Goal: Task Accomplishment & Management: Manage account settings

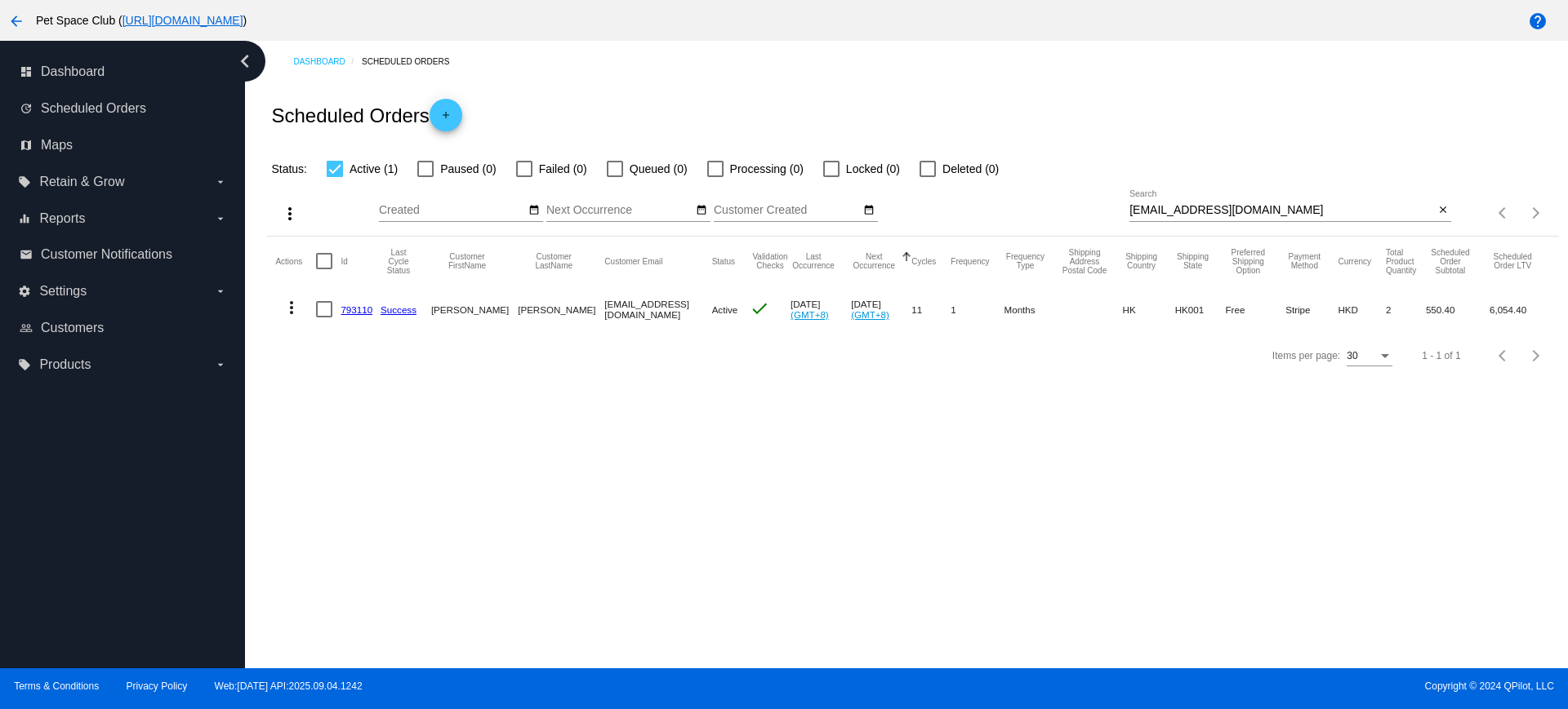
click at [1053, 197] on div "more_vert Sep Jan Feb Mar [DATE]" at bounding box center [912, 208] width 1291 height 58
drag, startPoint x: 1283, startPoint y: 210, endPoint x: 1085, endPoint y: 213, distance: 198.0
click at [1085, 213] on div "more_vert Sep Jan Feb Mar [DATE]" at bounding box center [912, 208] width 1291 height 58
paste input "829511"
type input "829511"
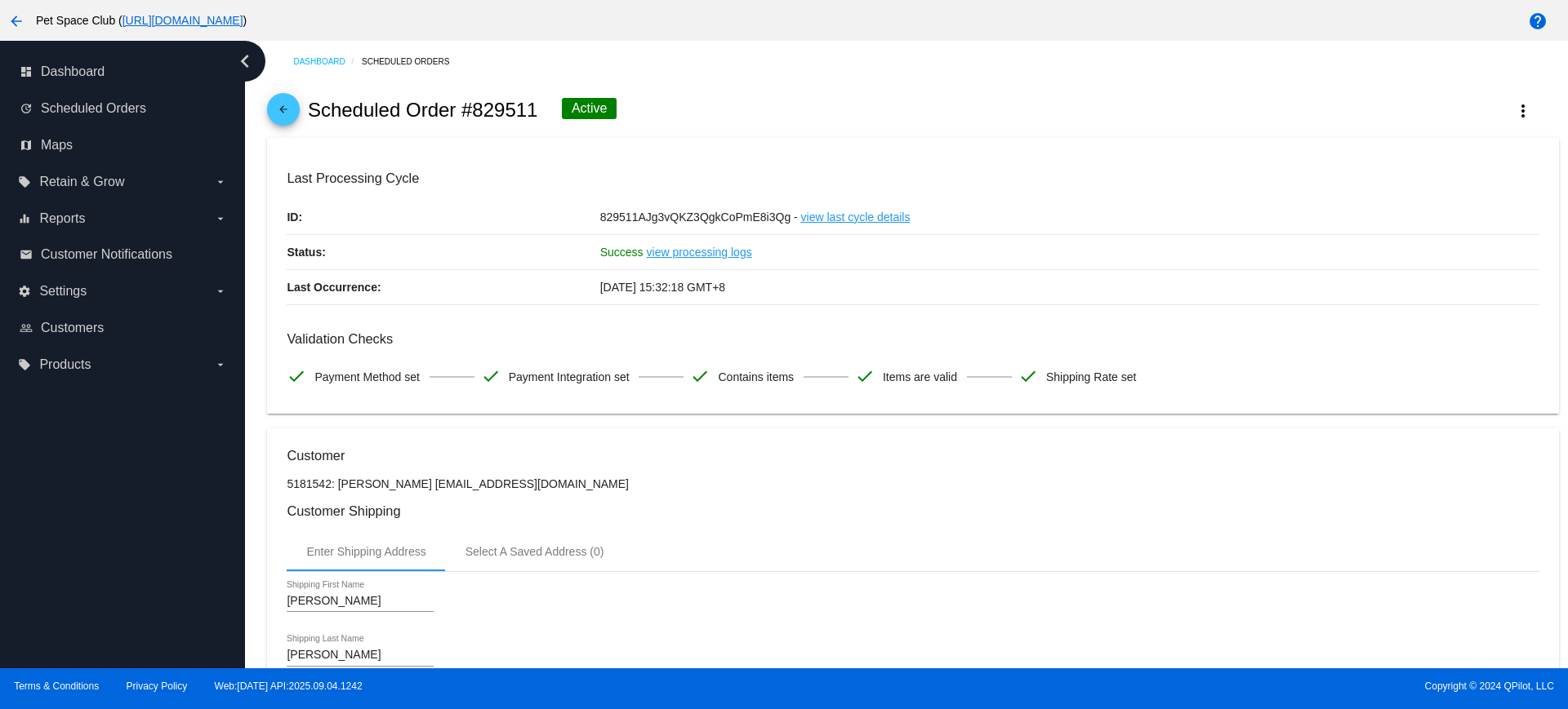
drag, startPoint x: 256, startPoint y: 246, endPoint x: 349, endPoint y: 189, distance: 109.1
click at [256, 246] on div "Dashboard Scheduled Orders arrow_back Scheduled Order #829511 Active more_vert …" at bounding box center [906, 354] width 1323 height 627
drag, startPoint x: 533, startPoint y: 109, endPoint x: 476, endPoint y: 109, distance: 57.0
click at [476, 109] on h2 "Scheduled Order #829511" at bounding box center [422, 110] width 230 height 23
copy h2 "829511"
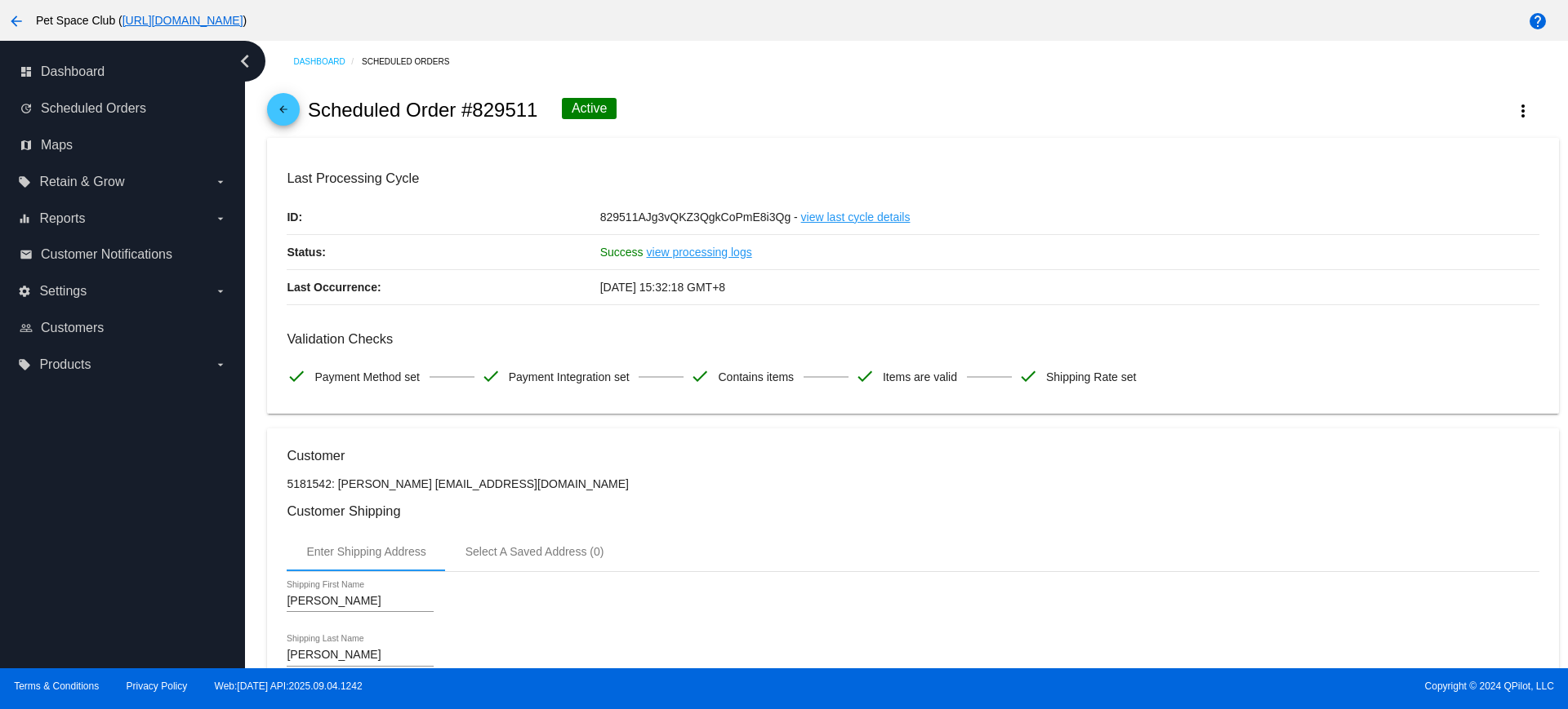
drag, startPoint x: 255, startPoint y: 210, endPoint x: 277, endPoint y: 222, distance: 25.1
click at [255, 210] on div "Dashboard Scheduled Orders arrow_back Scheduled Order #829511 Active more_vert …" at bounding box center [906, 354] width 1323 height 627
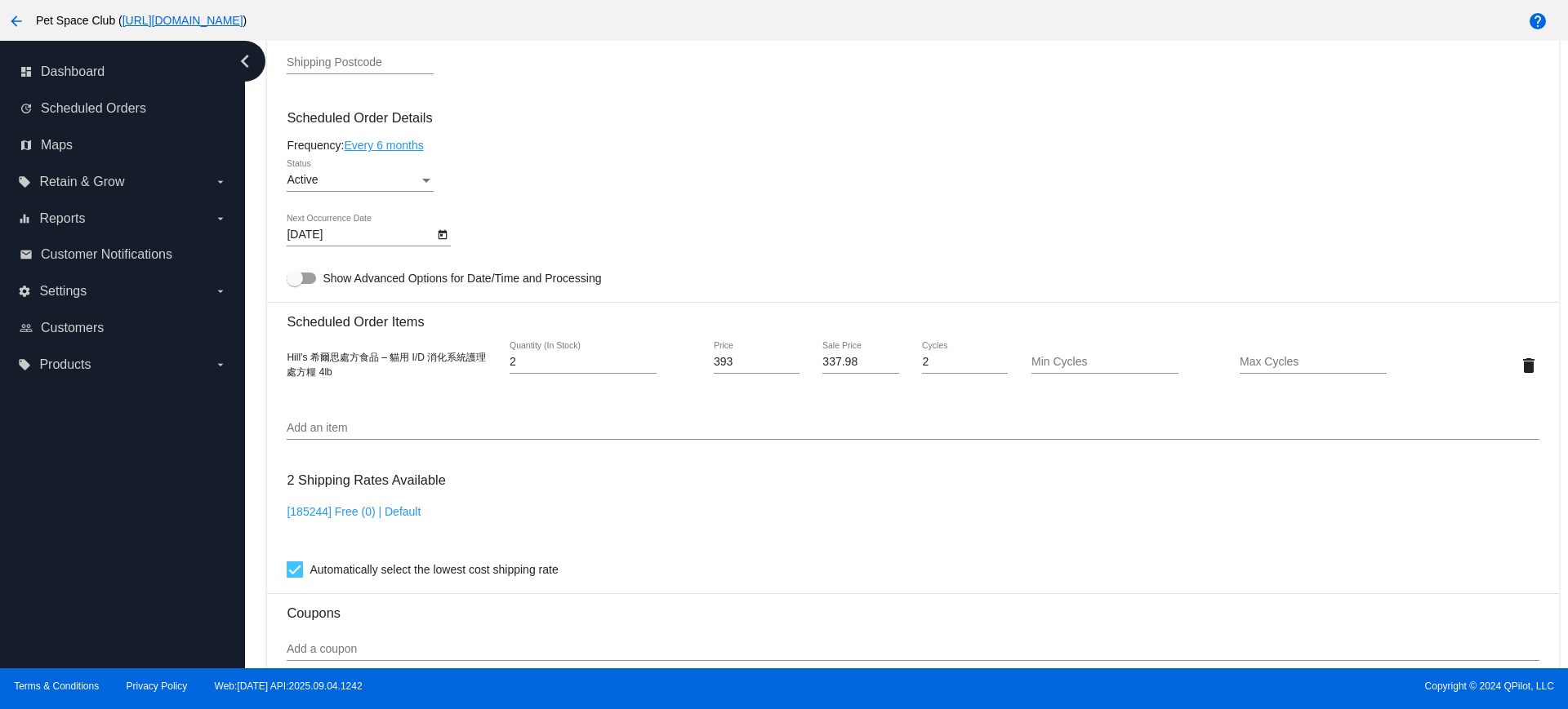
scroll to position [816, 0]
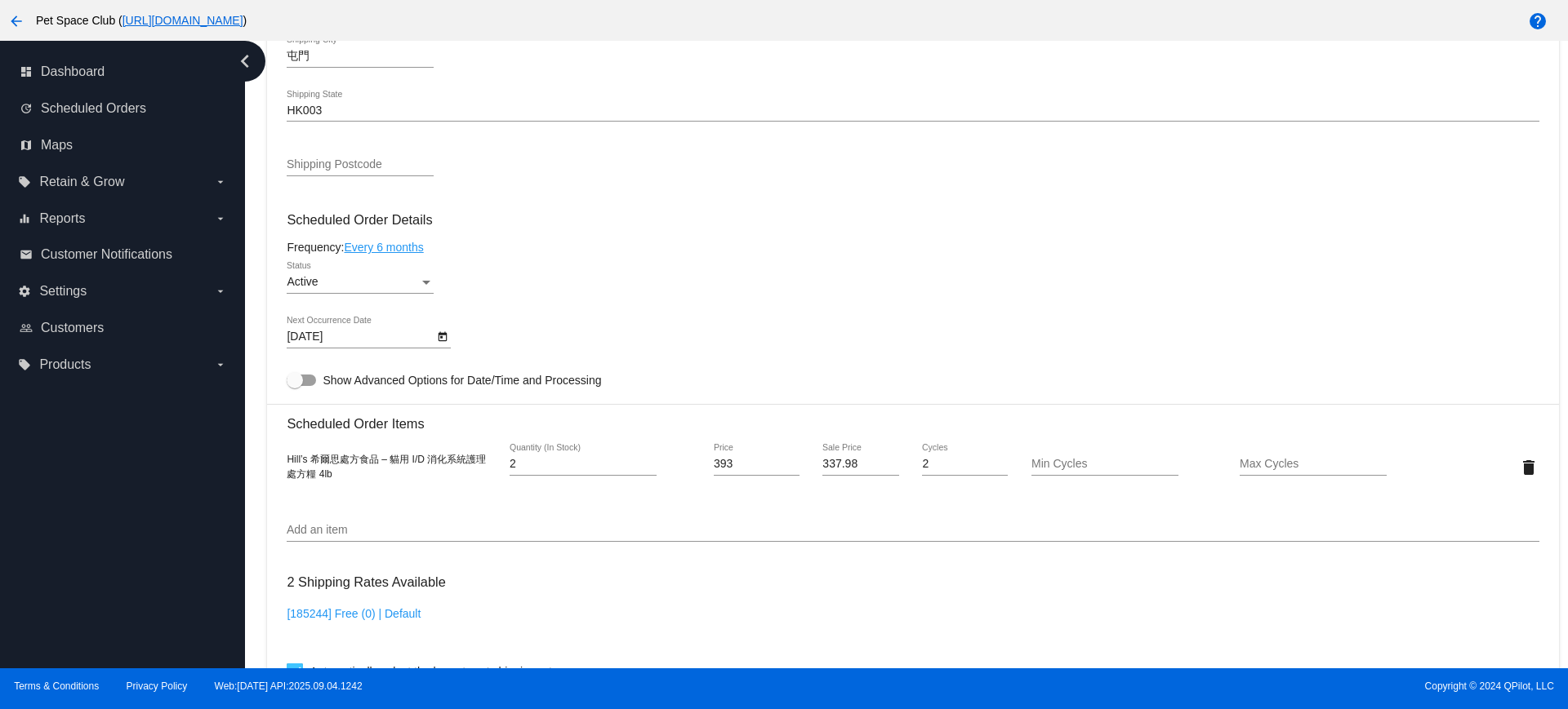
drag, startPoint x: 250, startPoint y: 386, endPoint x: 301, endPoint y: 383, distance: 51.1
click at [249, 386] on div "Dashboard Scheduled Orders arrow_back Scheduled Order #829511 Active more_vert …" at bounding box center [906, 354] width 1323 height 627
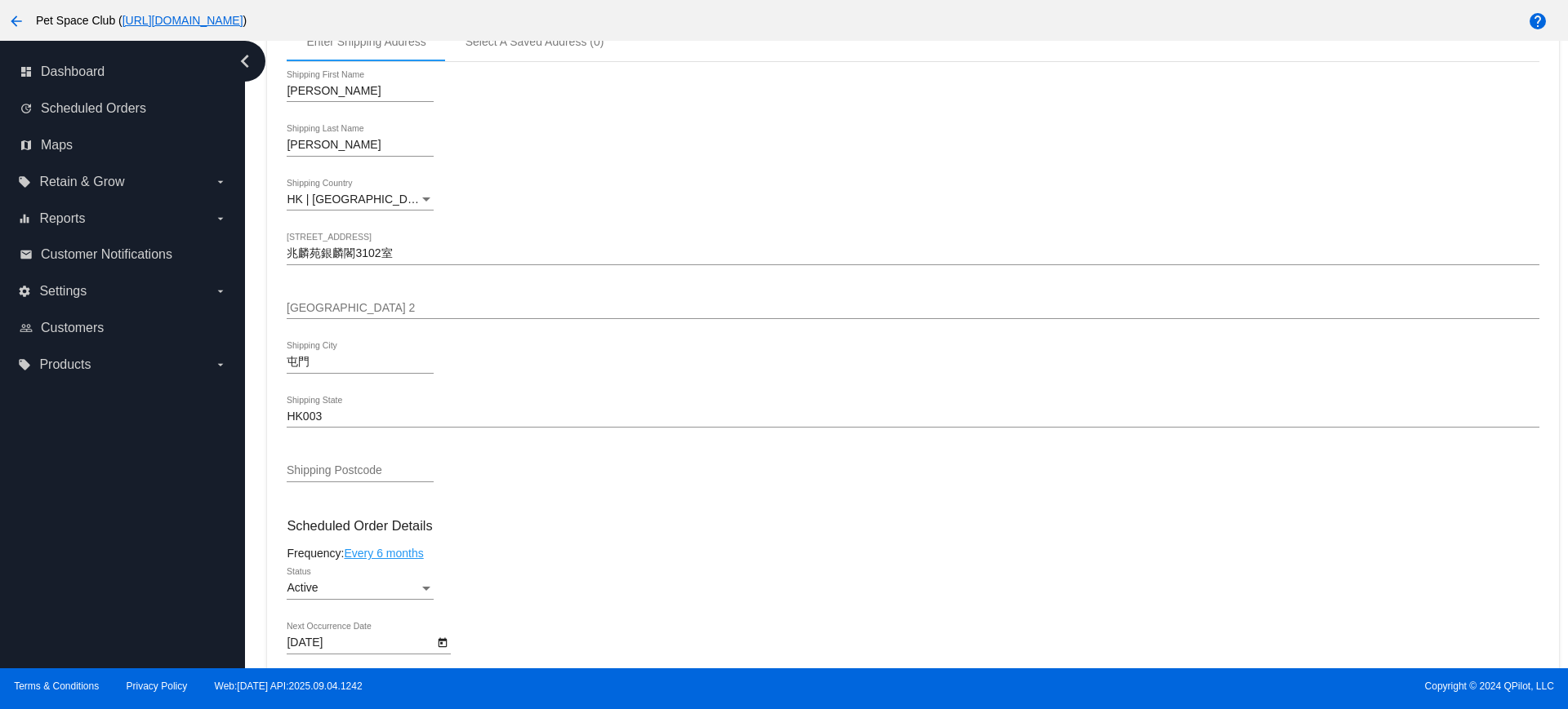
scroll to position [0, 0]
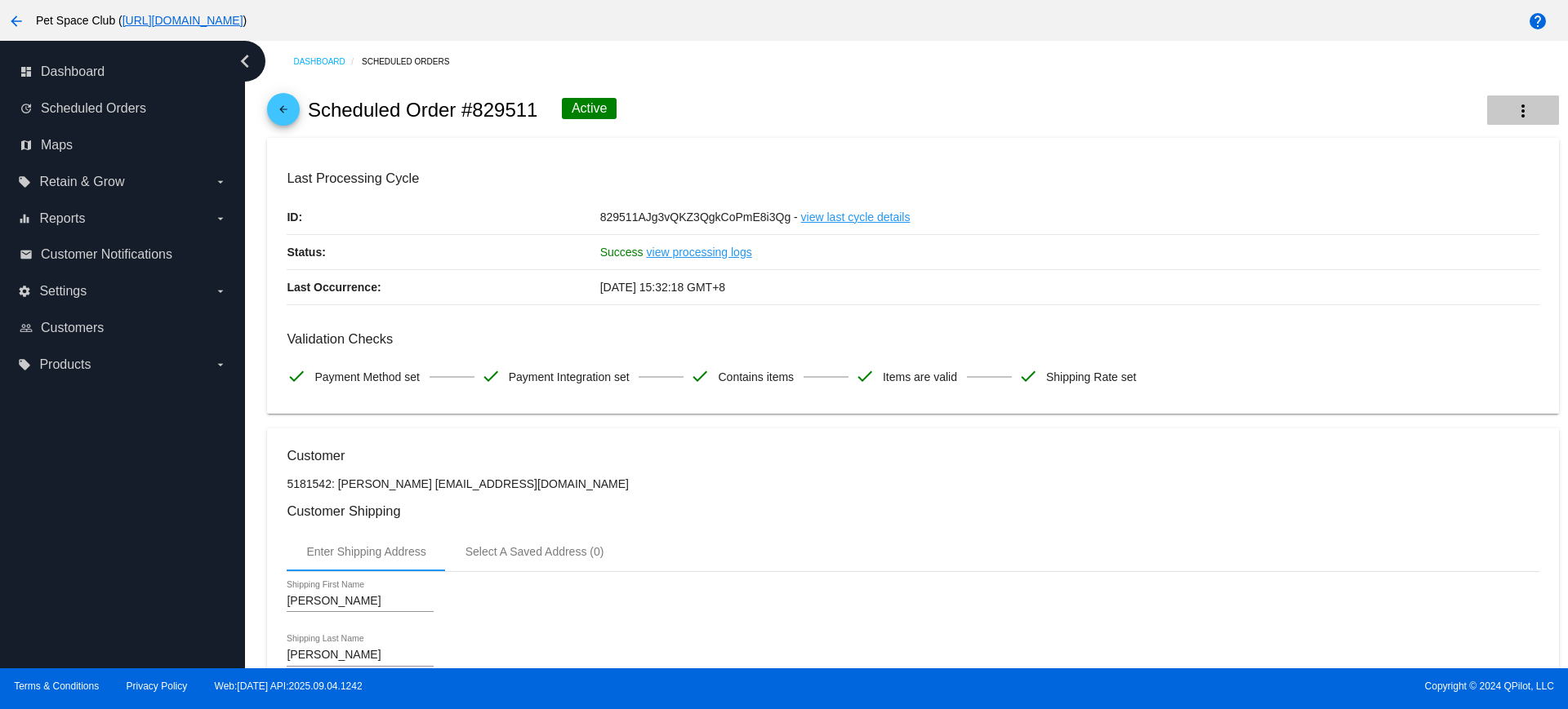
click at [1513, 112] on mat-icon "more_vert" at bounding box center [1522, 111] width 20 height 20
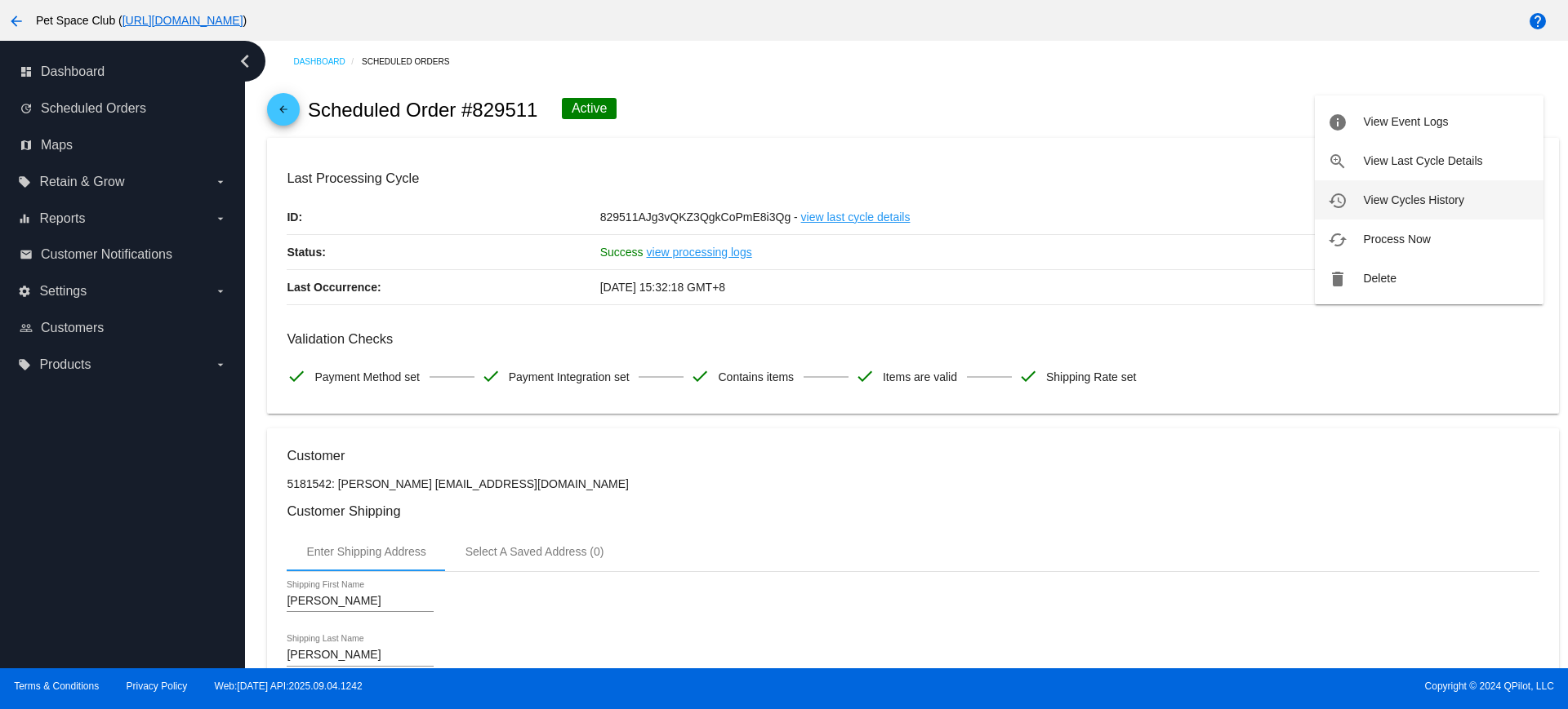
click at [1363, 192] on button "history View Cycles History" at bounding box center [1428, 200] width 229 height 39
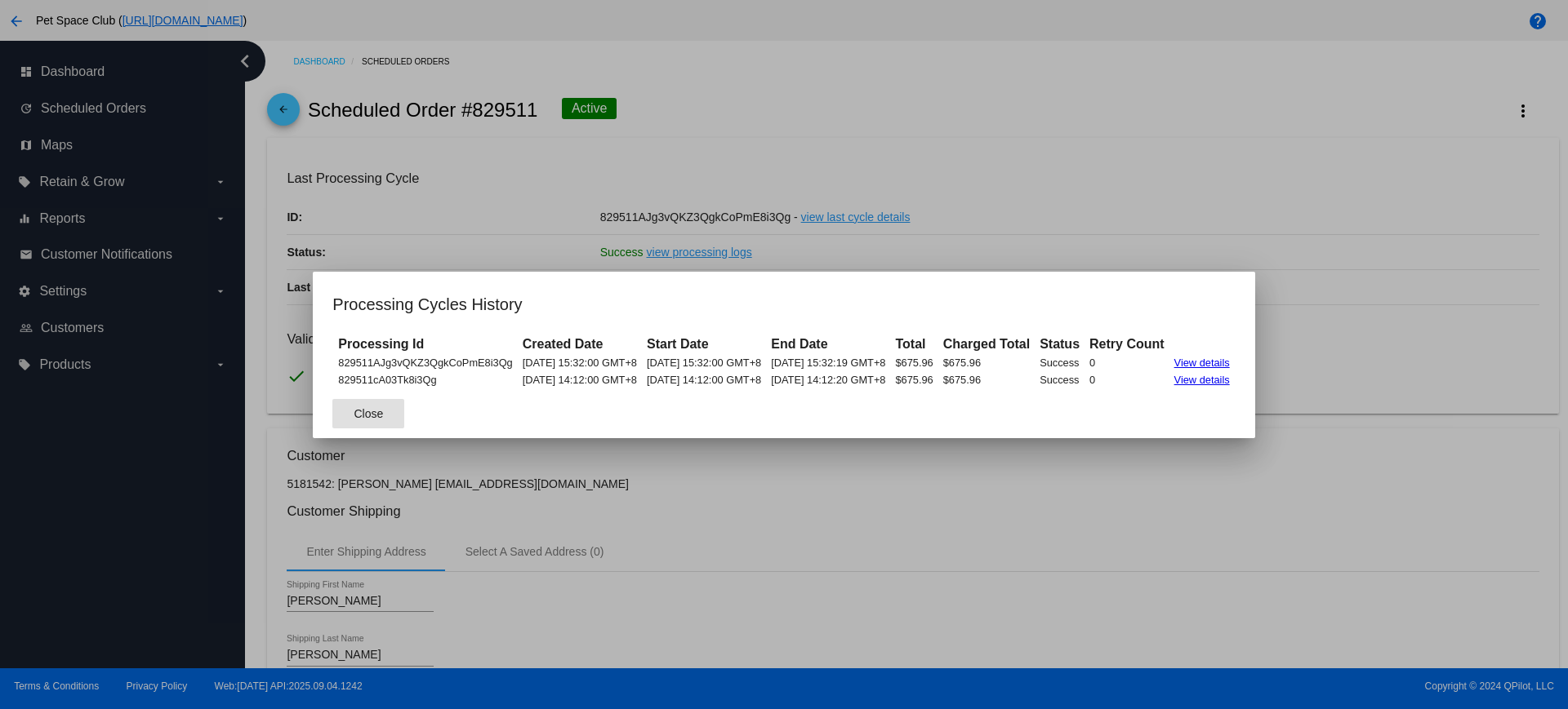
click at [356, 415] on button "Close" at bounding box center [368, 413] width 71 height 29
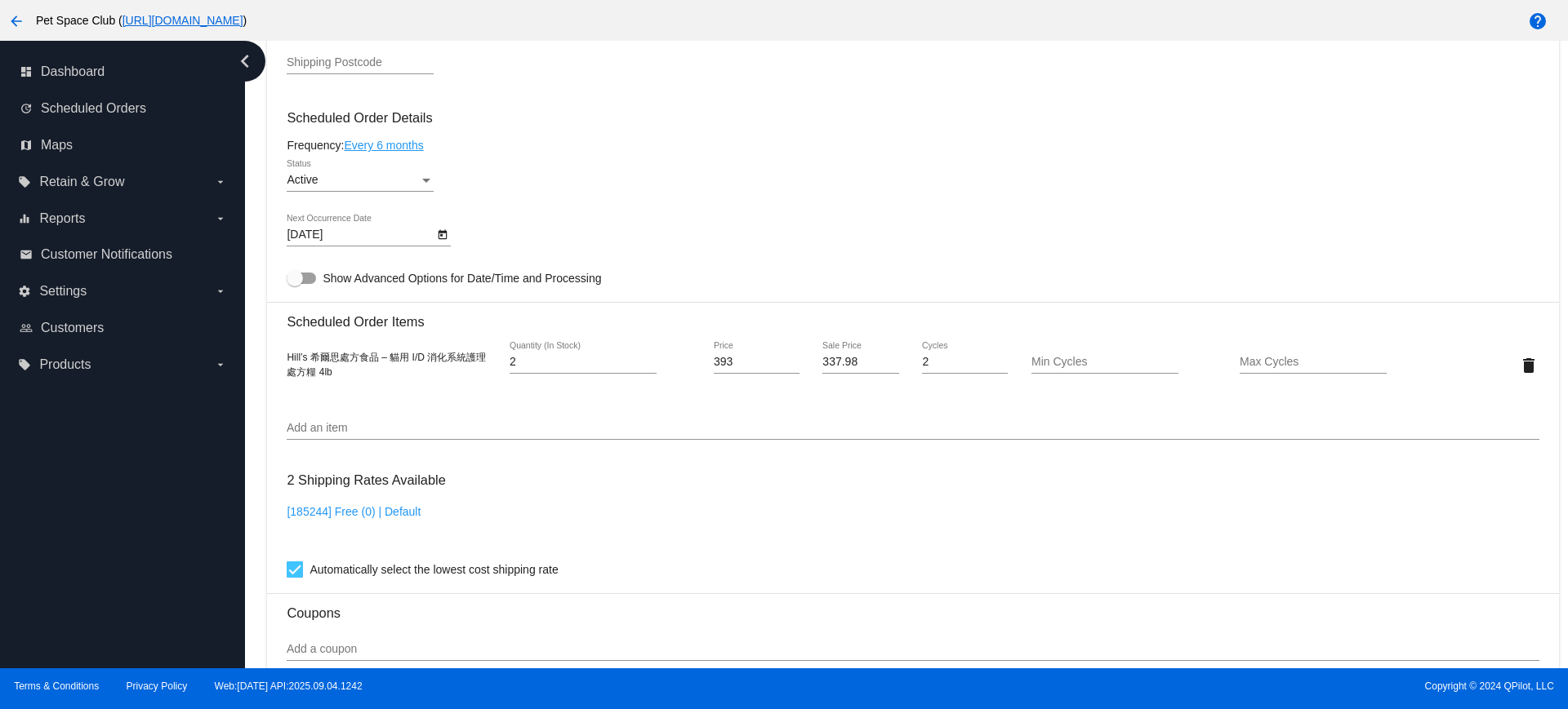
scroll to position [816, 0]
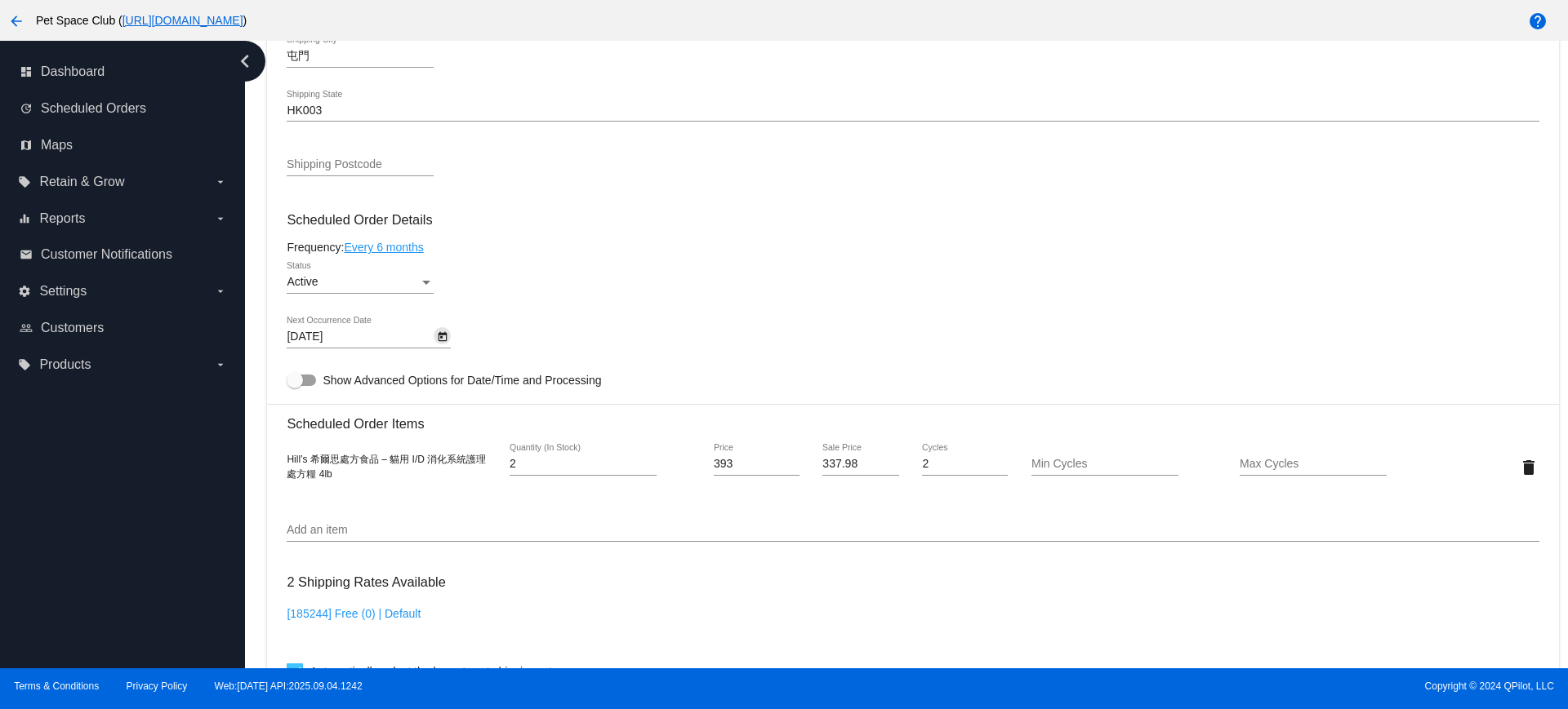
click at [440, 342] on icon "Open calendar" at bounding box center [442, 337] width 11 height 20
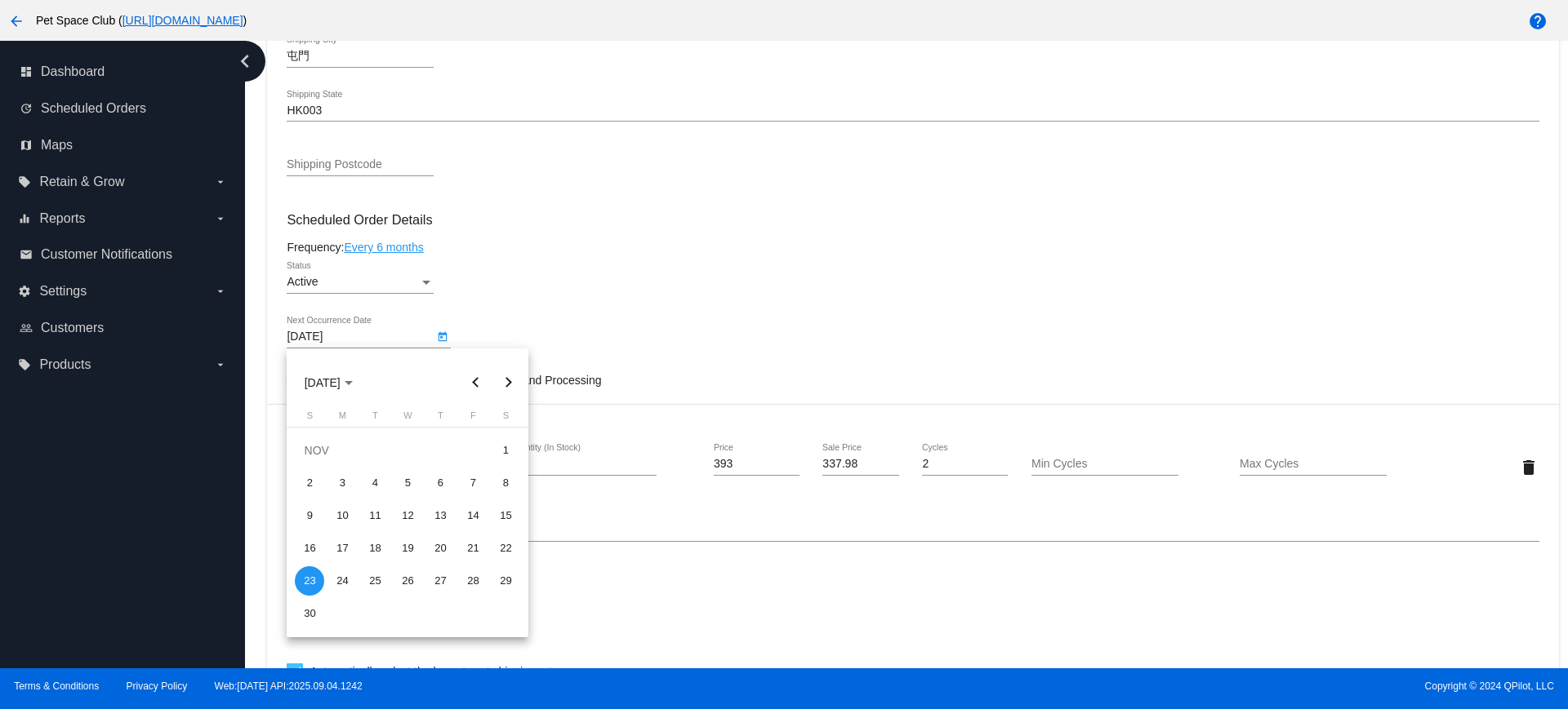
click at [473, 385] on button "Previous month" at bounding box center [475, 383] width 33 height 33
click at [375, 578] on div "23" at bounding box center [374, 580] width 29 height 29
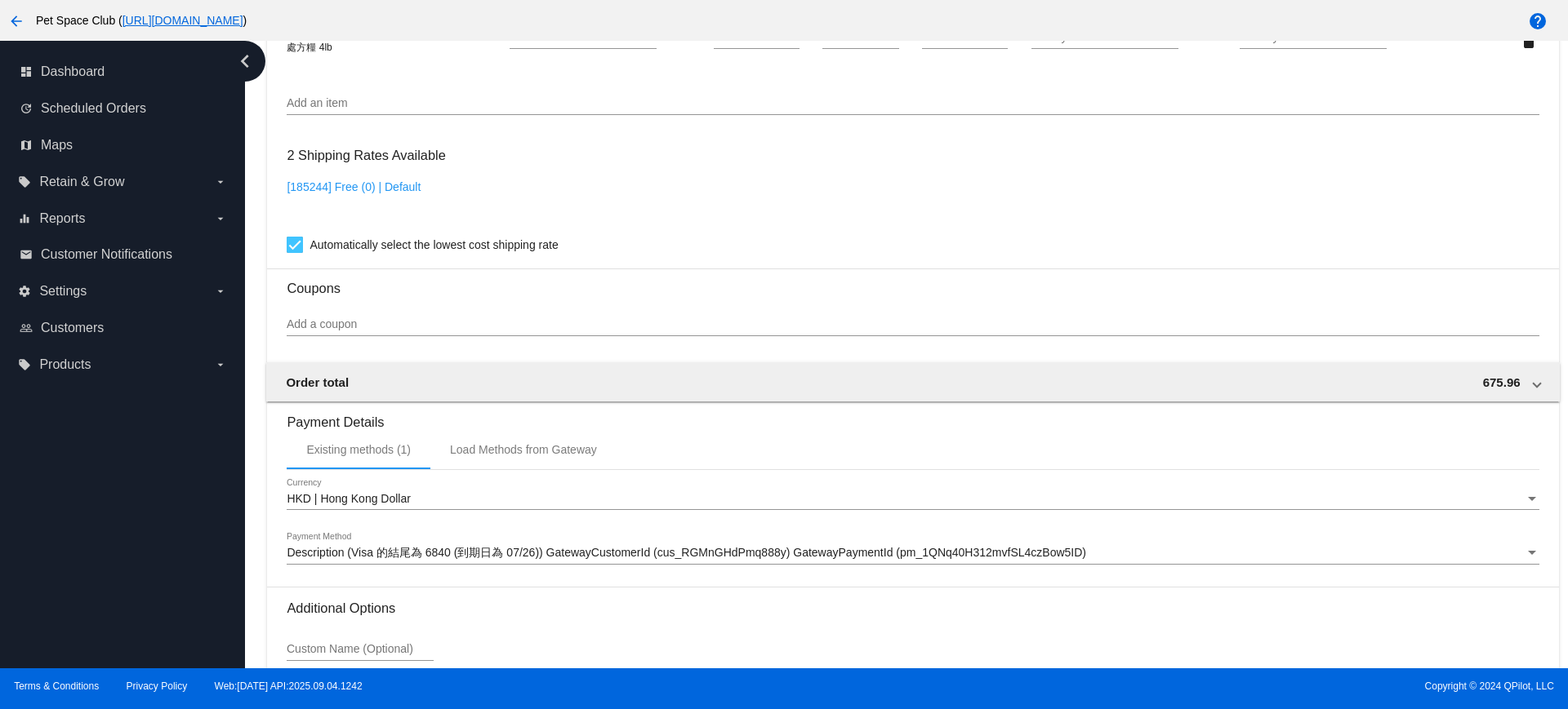
scroll to position [1393, 0]
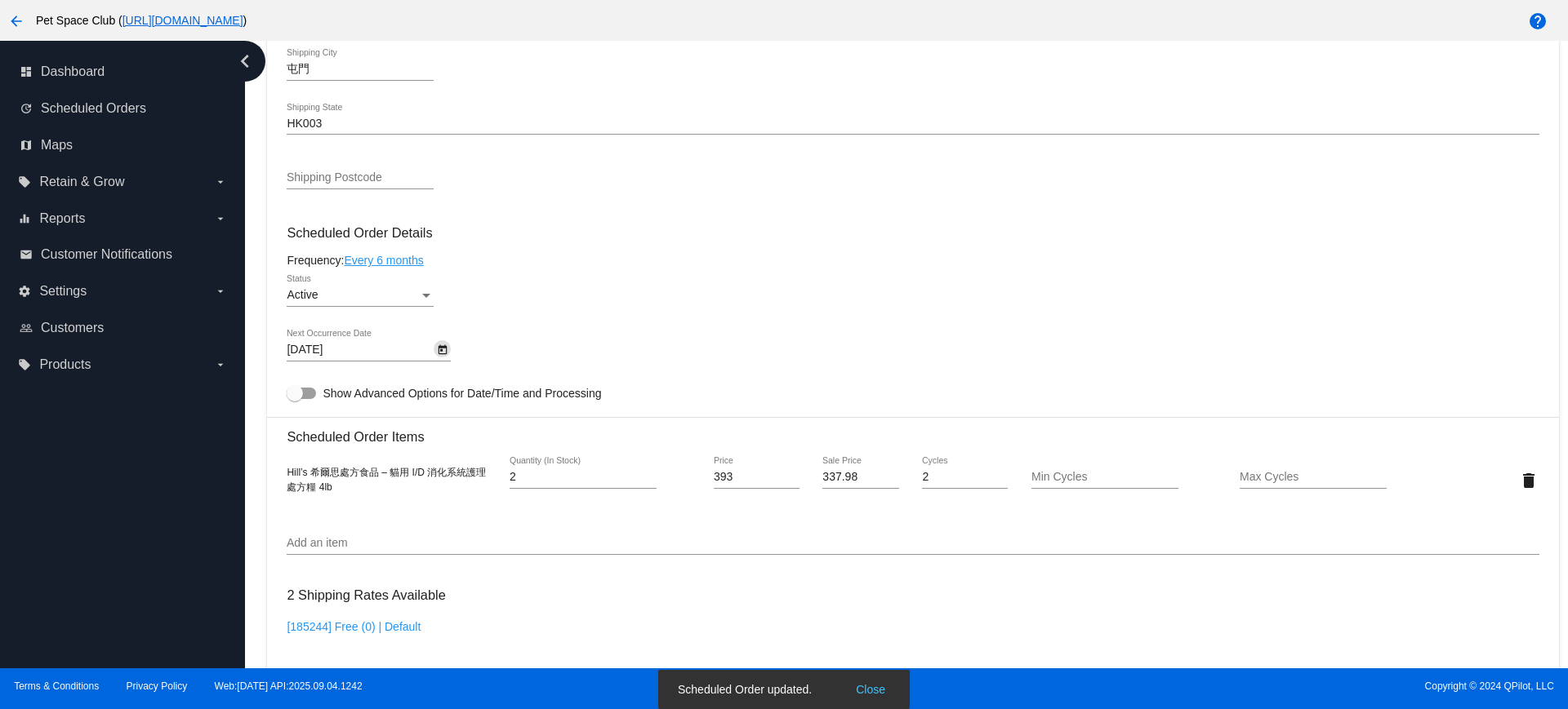
scroll to position [780, 0]
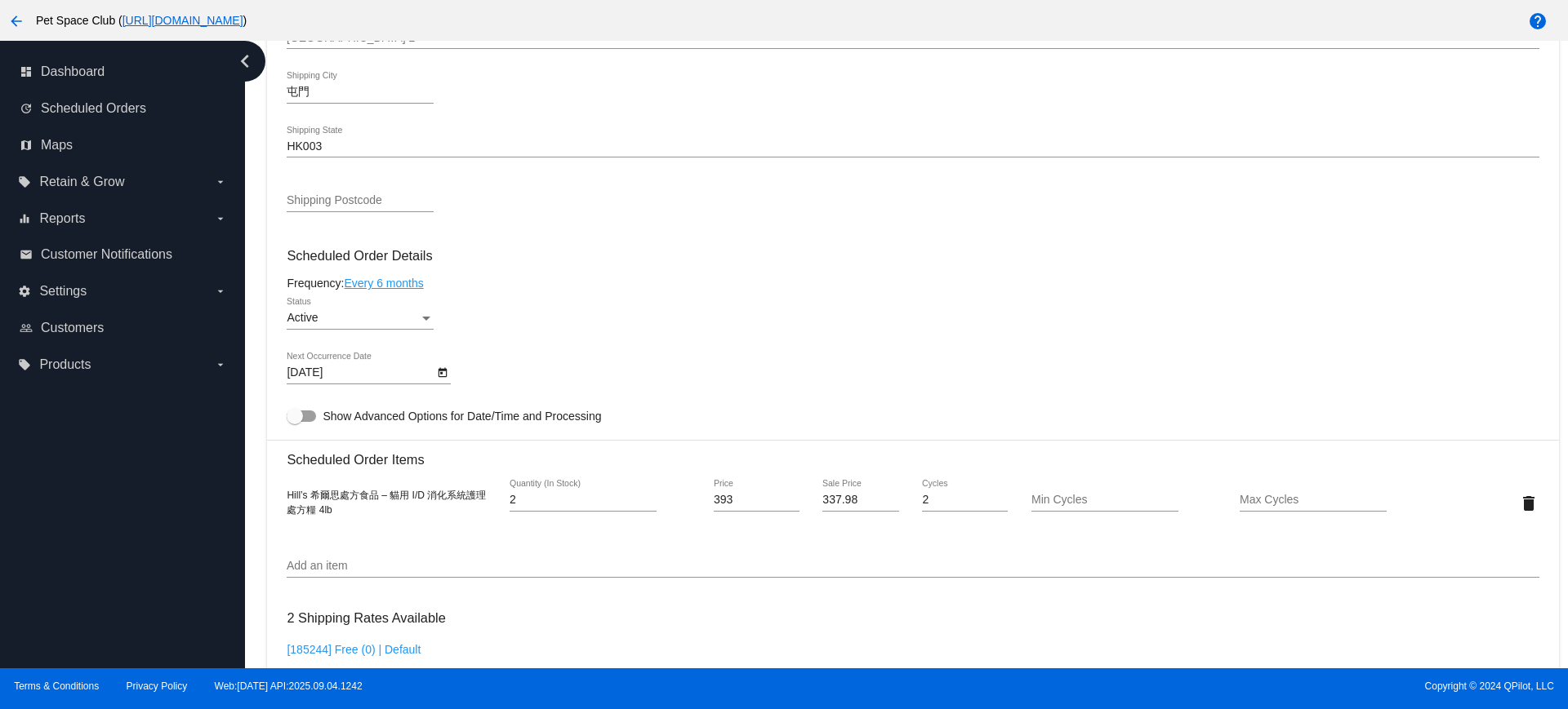
drag, startPoint x: 252, startPoint y: 418, endPoint x: 408, endPoint y: 424, distance: 156.1
click at [252, 418] on div "Dashboard Scheduled Orders arrow_back Scheduled Order #829511 Active more_vert …" at bounding box center [906, 354] width 1323 height 627
click at [254, 472] on div "Dashboard Scheduled Orders arrow_back Scheduled Order #829511 Active more_vert …" at bounding box center [906, 354] width 1323 height 627
click at [416, 283] on link "Every 6 months" at bounding box center [383, 283] width 79 height 13
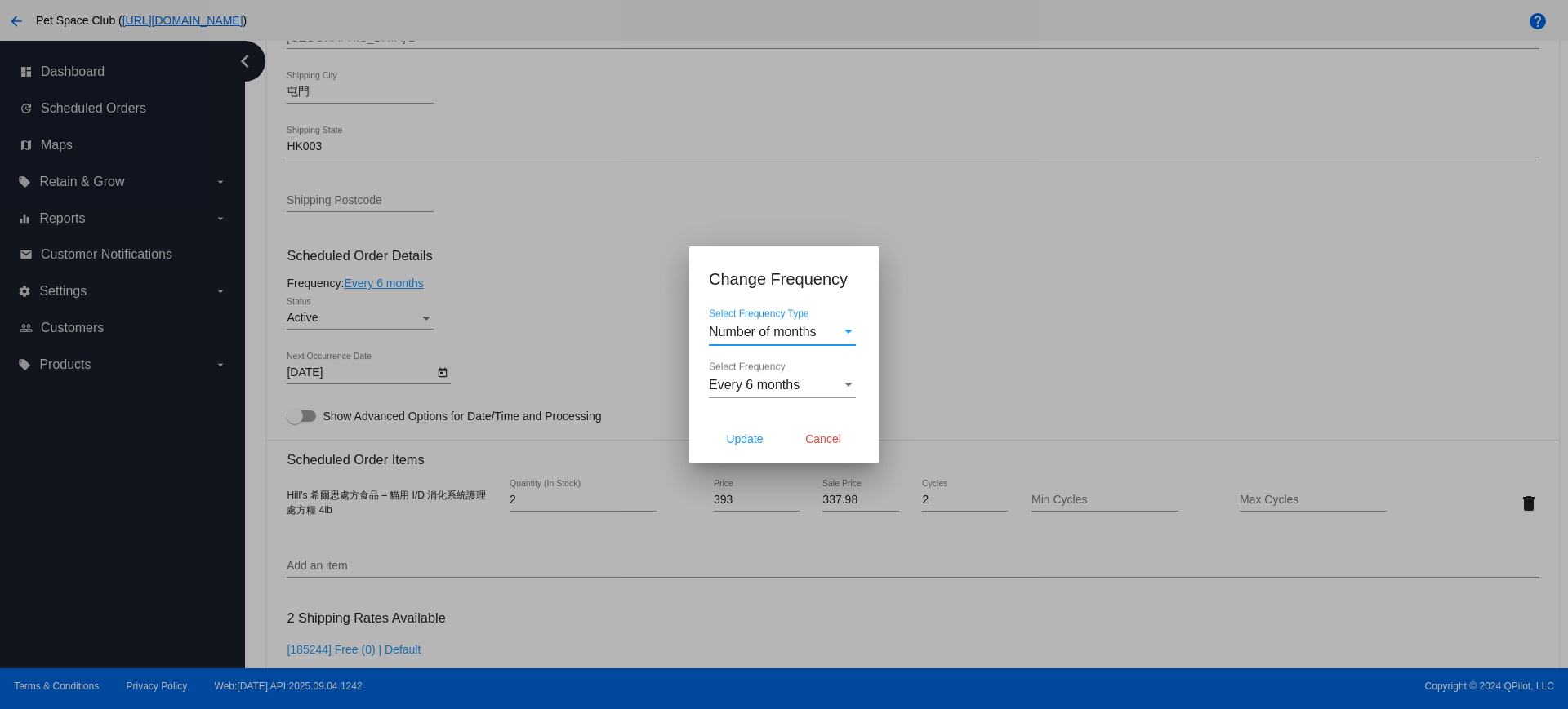
click at [838, 383] on div "Every 6 months" at bounding box center [774, 386] width 133 height 15
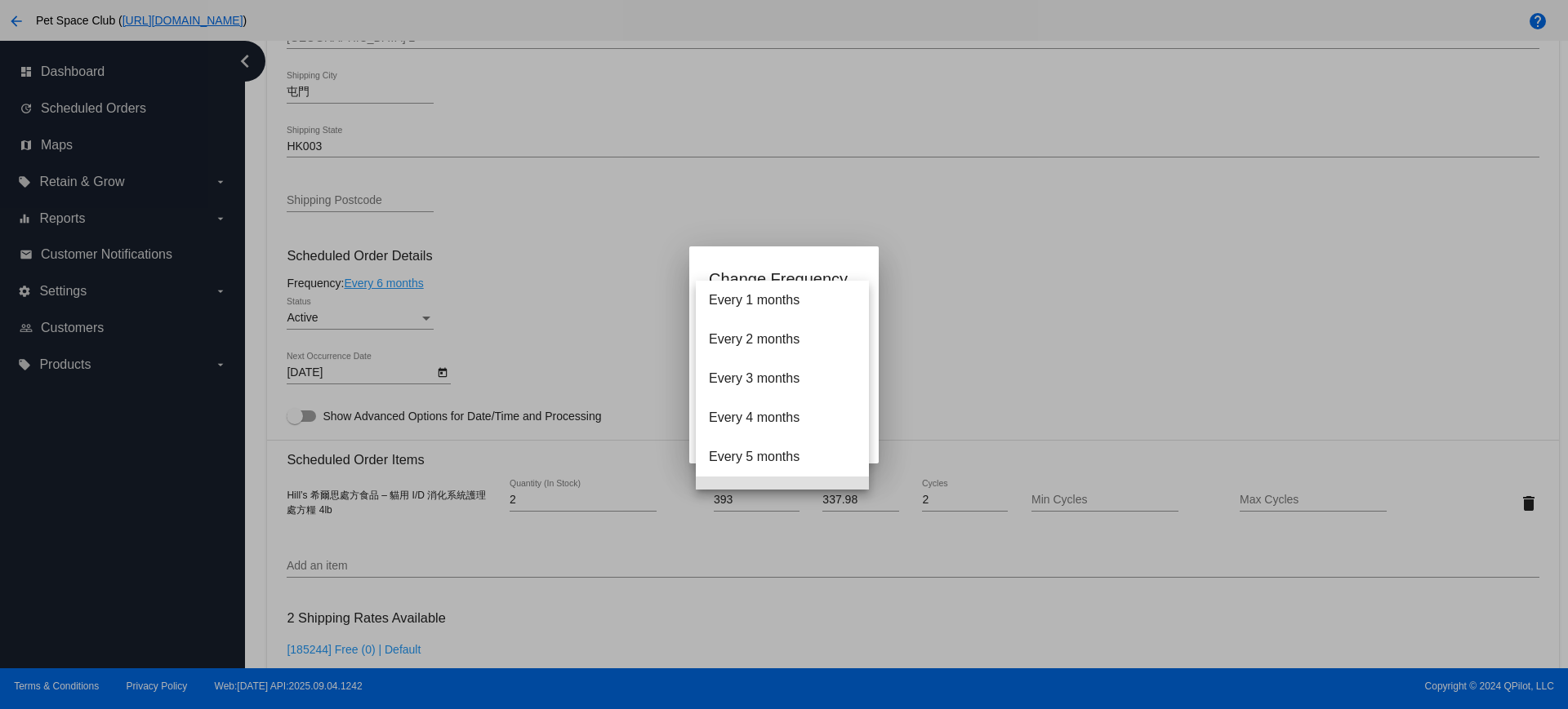
scroll to position [111, 0]
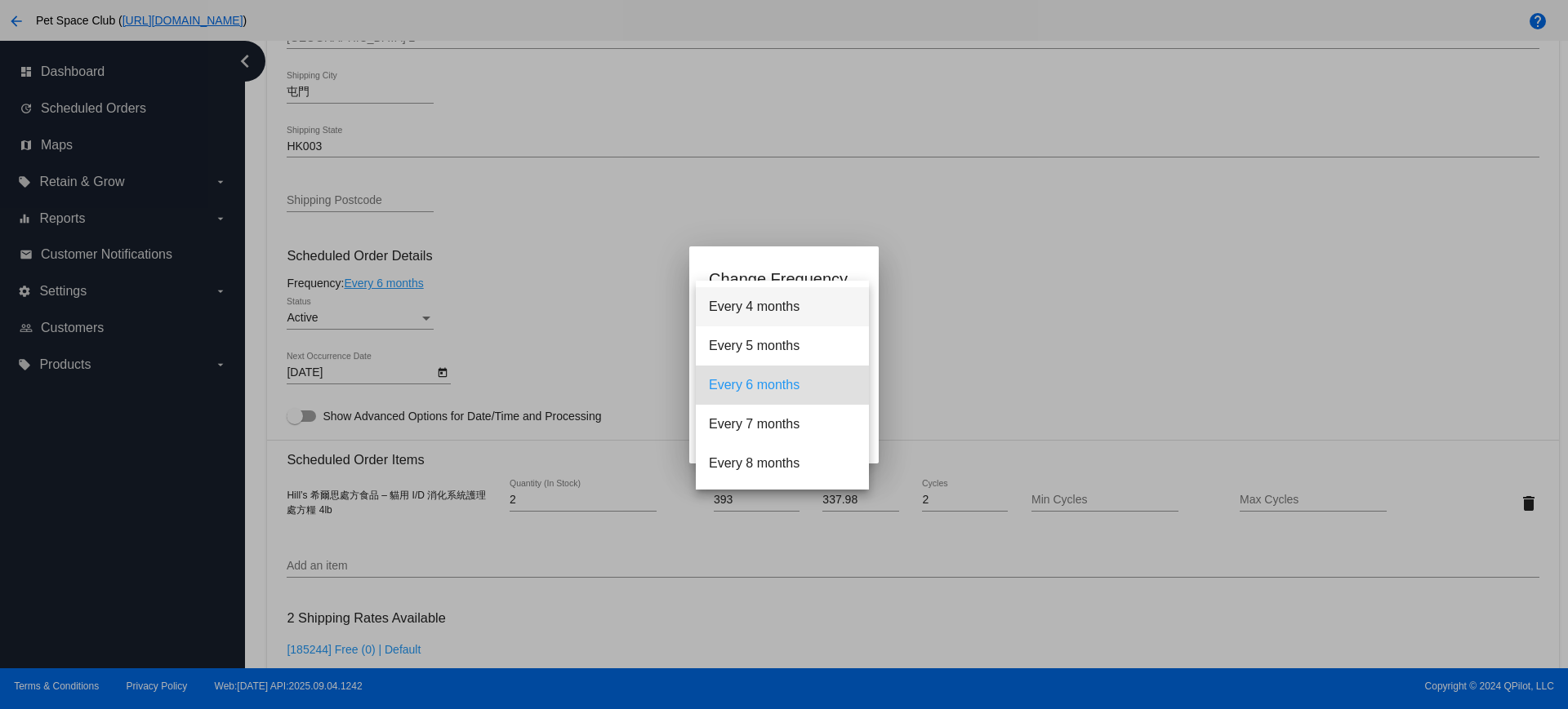
click at [759, 308] on span "Every 4 months" at bounding box center [782, 307] width 147 height 39
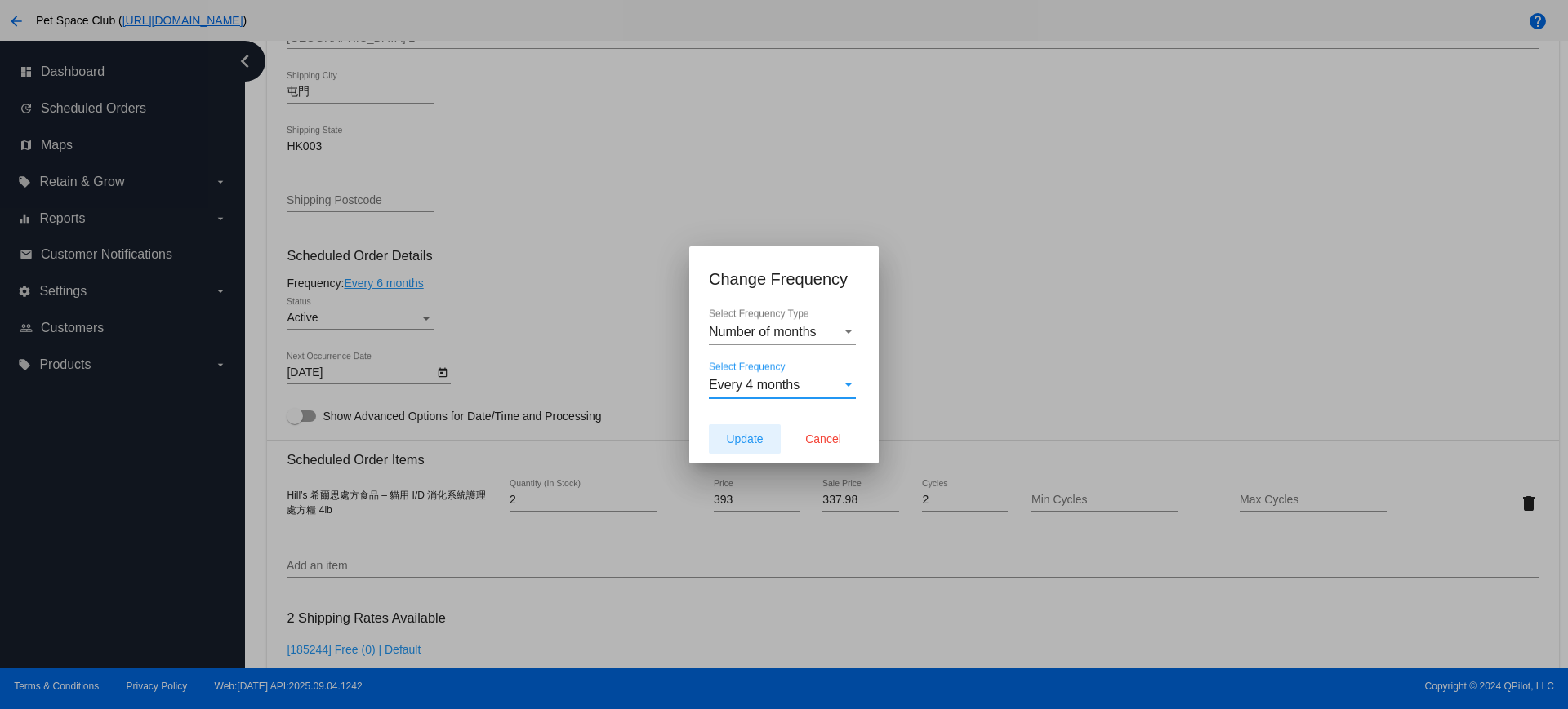
click at [762, 440] on span "Update" at bounding box center [744, 439] width 37 height 13
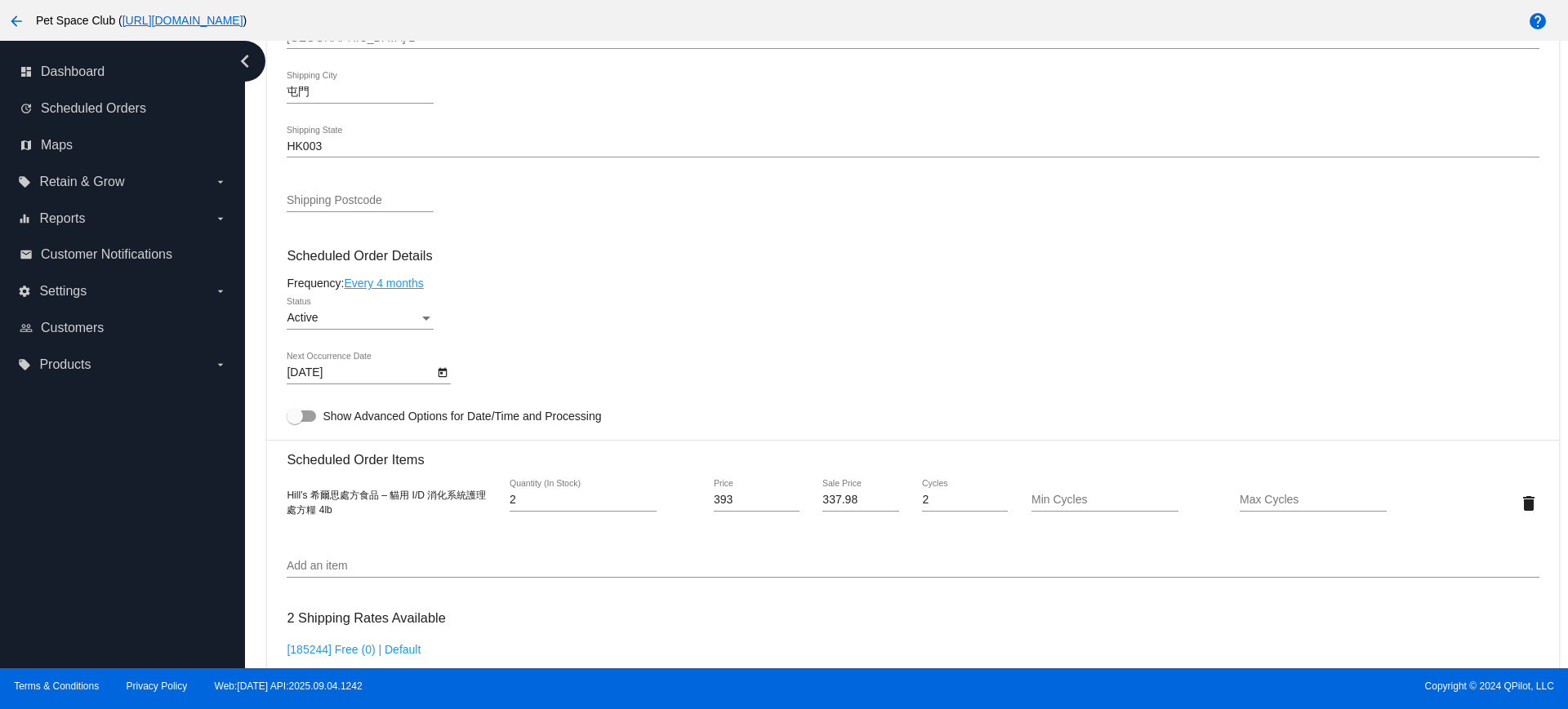
click at [443, 373] on icon "Open calendar" at bounding box center [442, 372] width 11 height 20
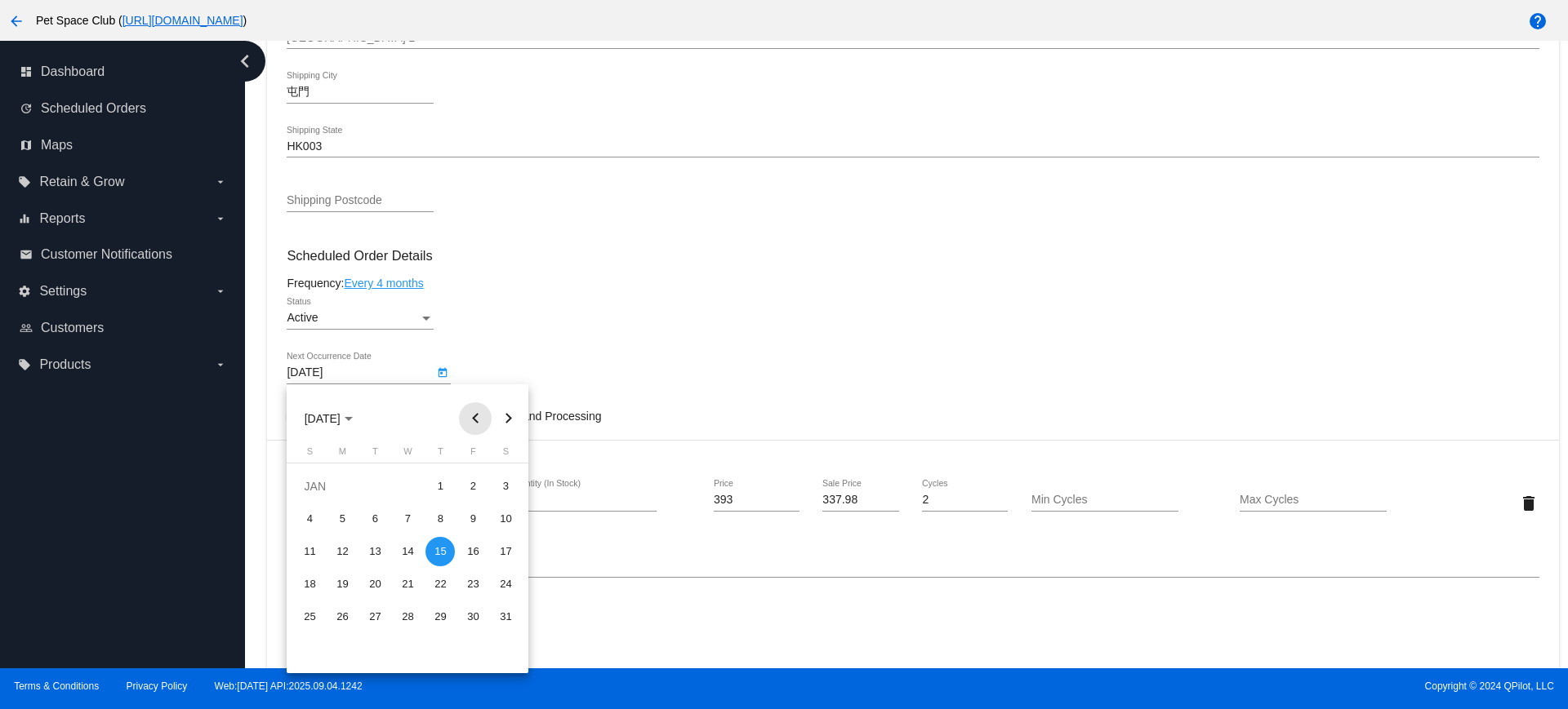
click at [470, 420] on button "Previous month" at bounding box center [475, 418] width 33 height 33
click at [374, 615] on div "23" at bounding box center [374, 617] width 29 height 29
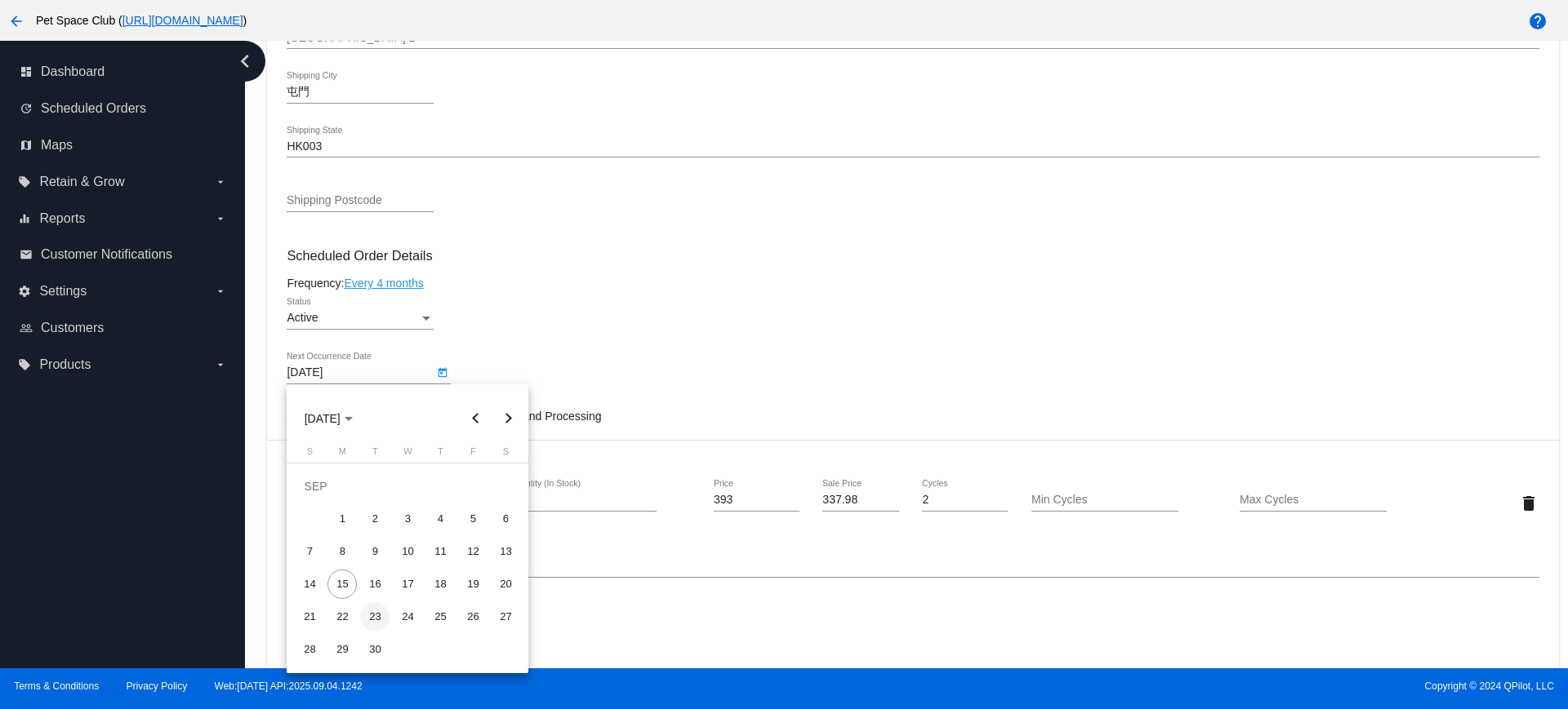
type input "9/23/2025"
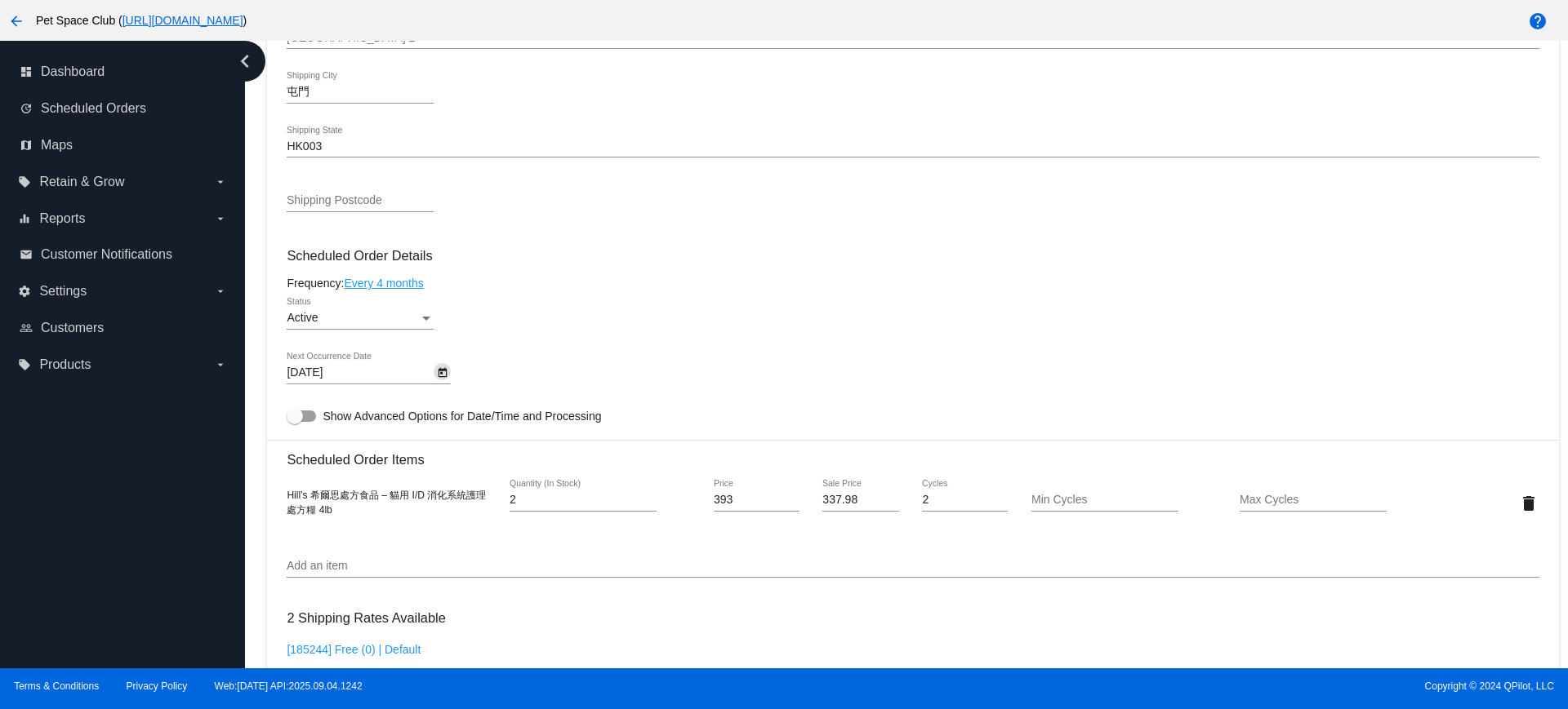
click at [257, 458] on div "Dashboard Scheduled Orders arrow_back Scheduled Order #829511 Active more_vert …" at bounding box center [906, 354] width 1323 height 627
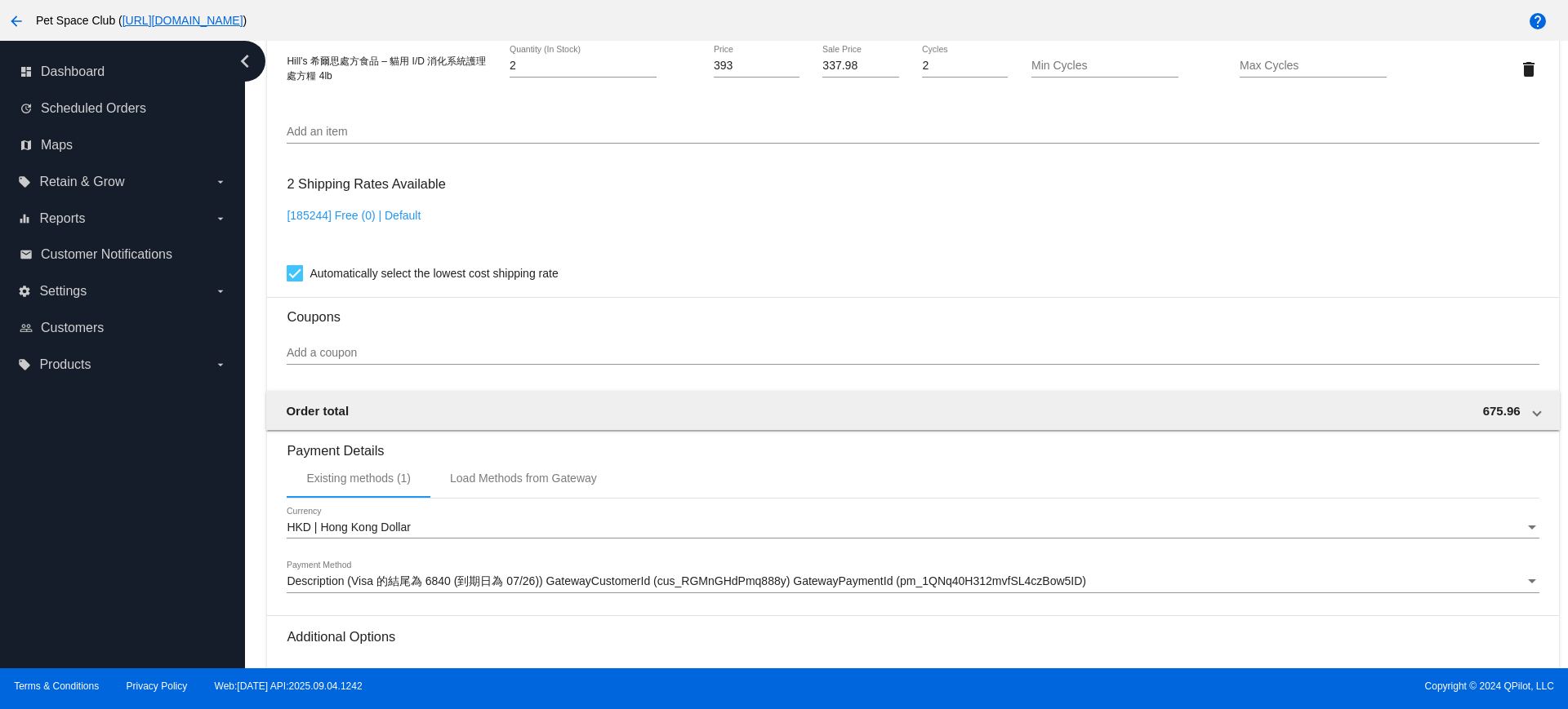
scroll to position [1393, 0]
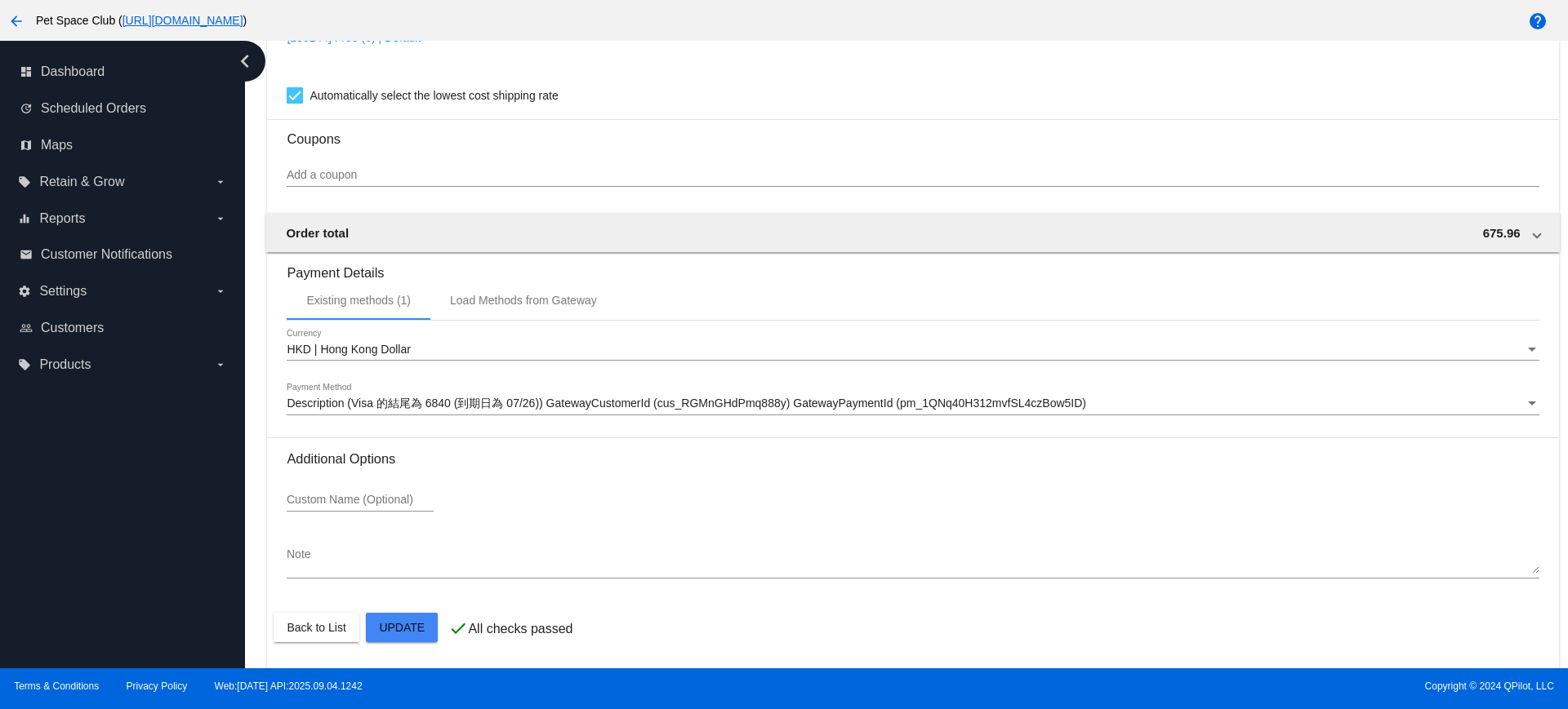
drag, startPoint x: 392, startPoint y: 627, endPoint x: 622, endPoint y: 579, distance: 235.0
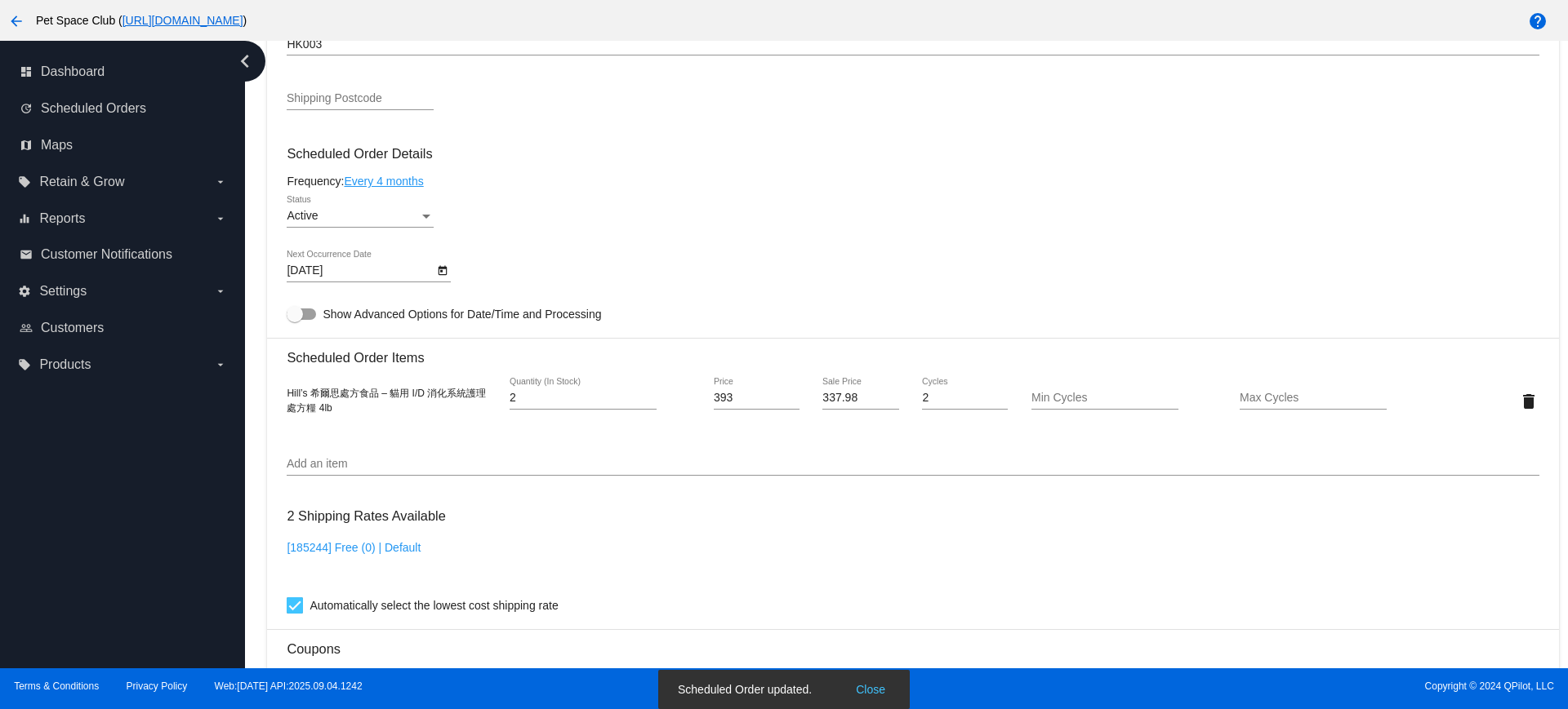
scroll to position [780, 0]
